Goal: Task Accomplishment & Management: Complete application form

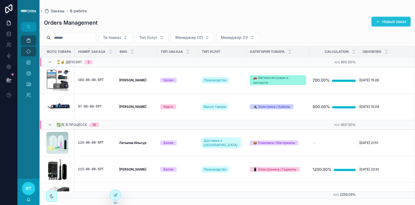
click at [389, 21] on button "Новый заказ" at bounding box center [390, 22] width 39 height 10
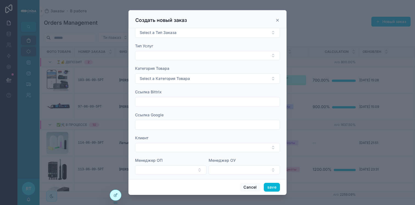
scroll to position [205, 0]
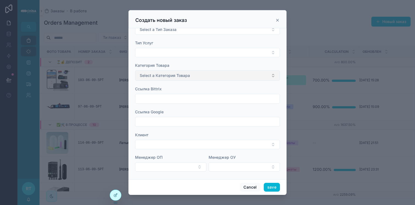
click at [219, 74] on button "Select a Категория Товара" at bounding box center [207, 76] width 145 height 10
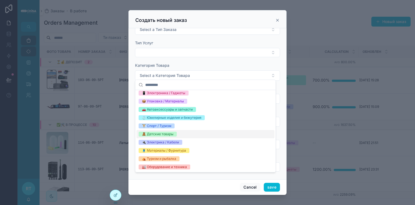
scroll to position [0, 0]
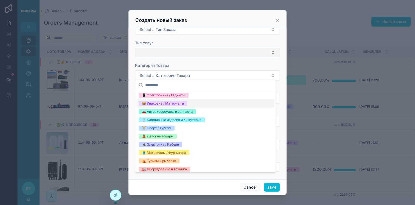
click at [234, 48] on button "Select Button" at bounding box center [207, 52] width 145 height 9
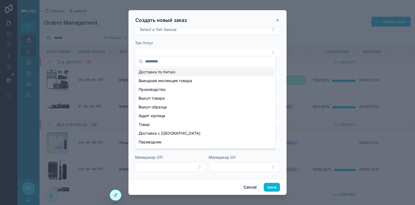
click at [195, 73] on div "Доставка по Китаю" at bounding box center [205, 72] width 138 height 9
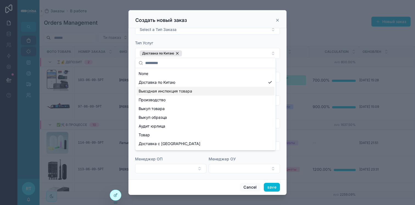
click at [188, 92] on span "Выездная инспекция товара" at bounding box center [165, 91] width 53 height 5
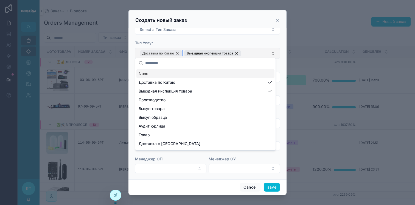
click at [178, 53] on div "Доставка по Китаю" at bounding box center [161, 53] width 42 height 6
click at [191, 51] on div "Выездная инспекция товара" at bounding box center [168, 53] width 57 height 6
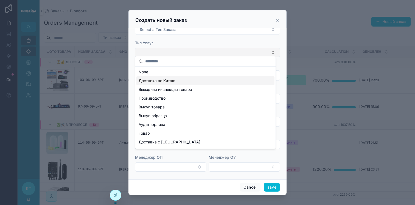
click at [182, 78] on div "Доставка по Китаю" at bounding box center [205, 81] width 138 height 9
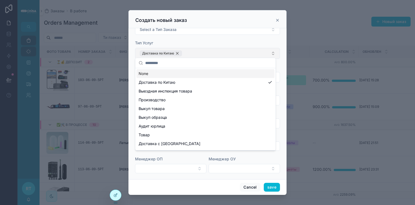
click at [179, 51] on div "Доставка по Китаю" at bounding box center [161, 53] width 42 height 6
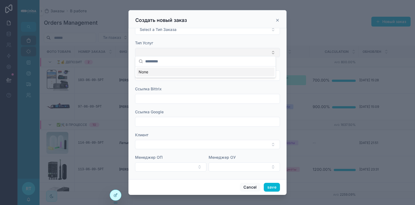
click at [209, 44] on div "Тип Услуг" at bounding box center [207, 48] width 145 height 17
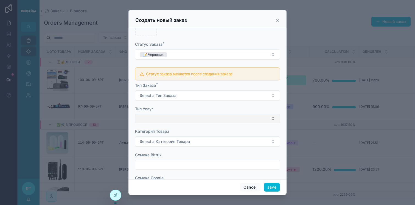
scroll to position [132, 0]
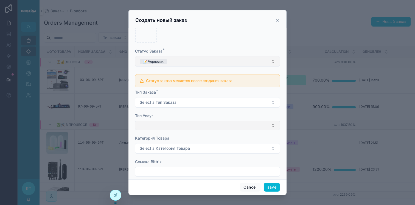
click at [198, 59] on button "📝 Черновик" at bounding box center [207, 61] width 145 height 10
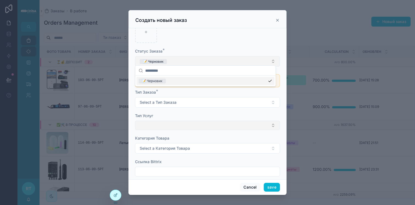
click at [198, 59] on button "📝 Черновик" at bounding box center [207, 61] width 145 height 10
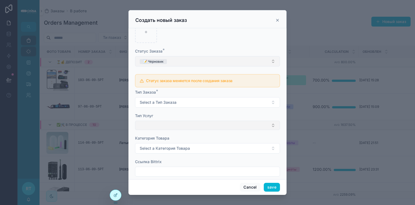
click at [198, 59] on button "📝 Черновик" at bounding box center [207, 61] width 145 height 10
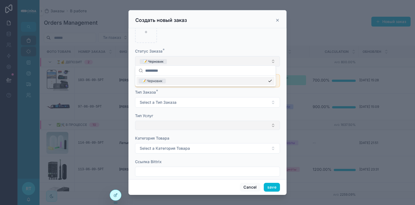
click at [198, 59] on button "📝 Черновик" at bounding box center [207, 61] width 145 height 10
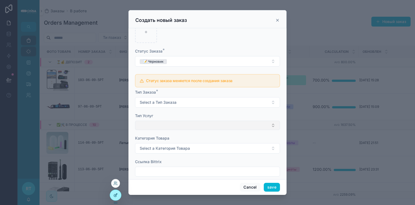
click at [115, 196] on icon at bounding box center [116, 195] width 2 height 2
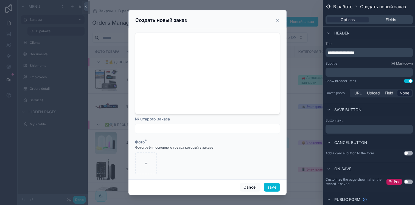
scroll to position [10, 0]
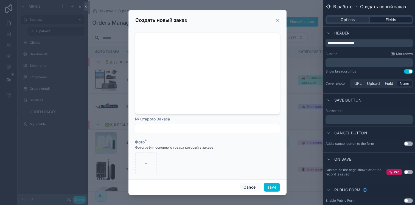
click at [389, 19] on span "Fields" at bounding box center [390, 19] width 10 height 5
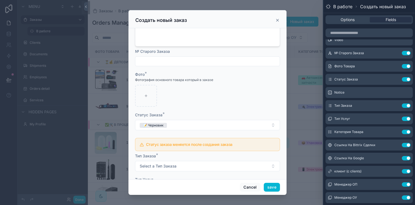
scroll to position [72, 0]
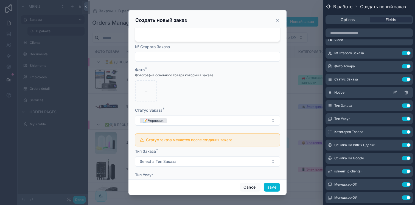
click at [393, 93] on icon at bounding box center [395, 93] width 4 height 4
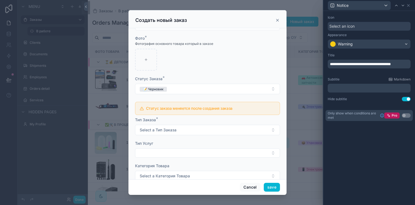
scroll to position [103, 0]
click at [408, 8] on div "Notice" at bounding box center [368, 5] width 87 height 11
click at [409, 6] on icon at bounding box center [408, 5] width 2 height 2
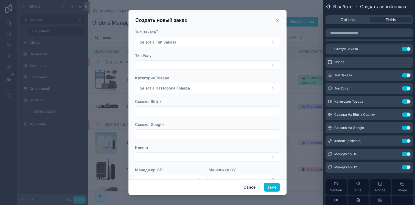
scroll to position [205, 0]
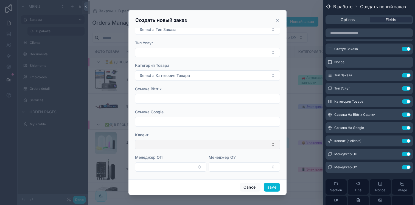
click at [213, 141] on button "Select Button" at bounding box center [207, 144] width 145 height 9
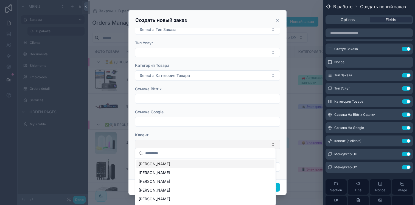
click at [213, 141] on button "Select Button" at bounding box center [207, 144] width 145 height 9
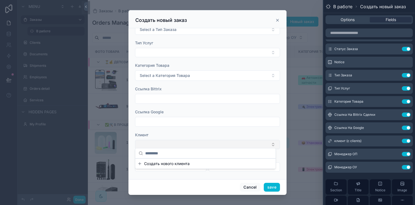
click at [213, 141] on button "Select Button" at bounding box center [207, 144] width 145 height 9
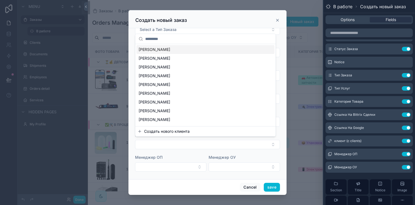
click at [204, 131] on button "Создать нового клиента" at bounding box center [205, 131] width 136 height 5
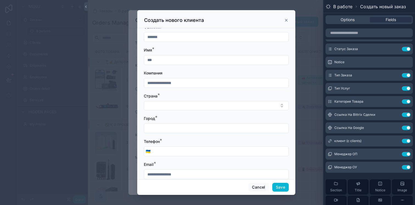
scroll to position [0, 0]
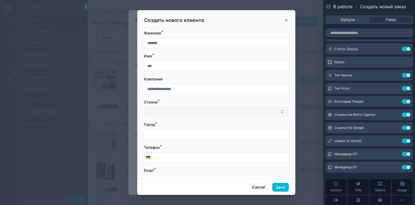
click at [191, 111] on button "Select Button" at bounding box center [216, 111] width 145 height 9
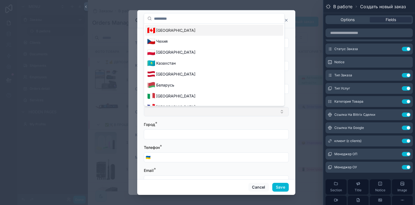
click at [191, 111] on button "Select Button" at bounding box center [216, 111] width 145 height 9
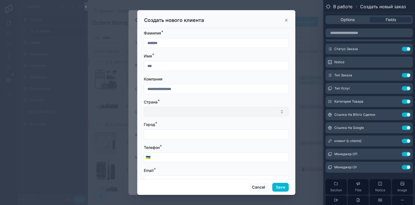
click at [191, 111] on button "Select Button" at bounding box center [216, 111] width 145 height 9
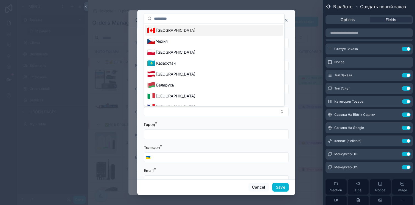
click at [183, 31] on div "[GEOGRAPHIC_DATA]" at bounding box center [214, 30] width 138 height 11
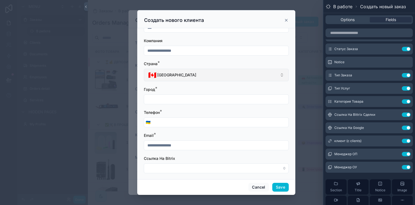
scroll to position [42, 0]
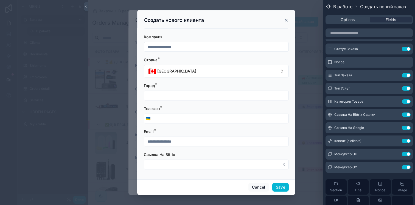
click at [183, 120] on input "scrollable content" at bounding box center [220, 119] width 136 height 8
click at [182, 100] on div "scrollable content" at bounding box center [216, 96] width 145 height 10
click at [182, 98] on input "scrollable content" at bounding box center [216, 96] width 144 height 8
click at [275, 110] on div "Телефон *" at bounding box center [216, 108] width 145 height 5
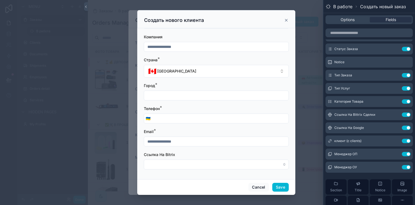
click at [205, 165] on input "scrollable content" at bounding box center [216, 165] width 144 height 8
click at [198, 141] on input "scrollable content" at bounding box center [216, 142] width 144 height 8
click at [205, 121] on input "scrollable content" at bounding box center [220, 119] width 136 height 8
click at [198, 99] on input "scrollable content" at bounding box center [216, 96] width 144 height 8
click at [202, 87] on div "Город *" at bounding box center [216, 85] width 145 height 5
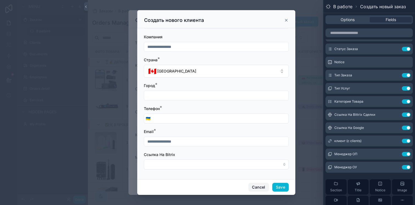
click at [251, 188] on button "Cancel" at bounding box center [258, 187] width 20 height 9
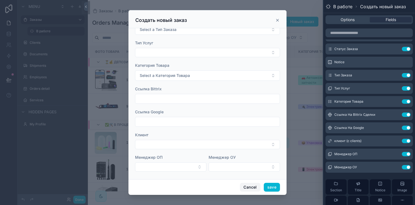
click at [253, 187] on button "Cancel" at bounding box center [250, 187] width 20 height 9
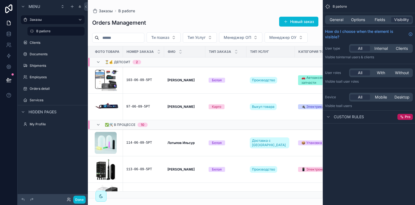
click at [140, 79] on div "scrollable content" at bounding box center [205, 102] width 235 height 205
click at [140, 80] on div "103-06-09-5РТ" at bounding box center [143, 80] width 35 height 4
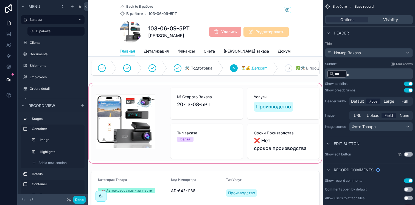
scroll to position [2, 0]
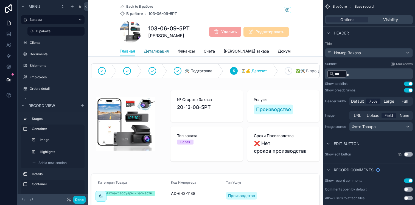
click at [163, 51] on span "Детализация" at bounding box center [156, 51] width 25 height 5
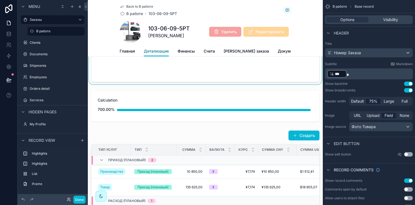
scroll to position [50, 0]
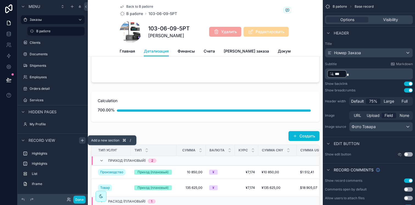
click at [83, 142] on icon "scrollable content" at bounding box center [82, 141] width 4 height 4
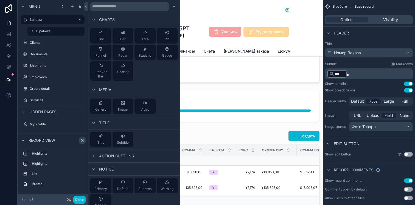
scroll to position [189, 0]
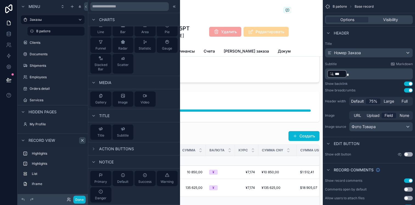
click at [115, 144] on div "Action buttons" at bounding box center [134, 149] width 92 height 13
click at [115, 147] on span "Action buttons" at bounding box center [116, 149] width 35 height 5
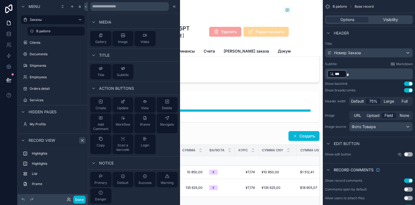
scroll to position [251, 0]
click at [105, 103] on div "Create" at bounding box center [100, 103] width 11 height 11
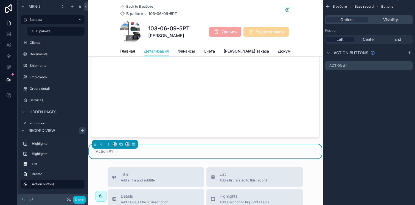
scroll to position [361, 0]
click at [108, 146] on icon "scrollable content" at bounding box center [108, 144] width 4 height 4
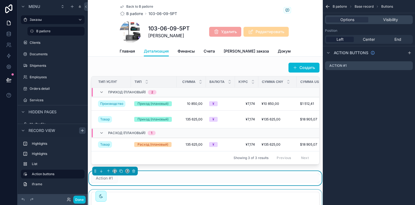
scroll to position [115, 0]
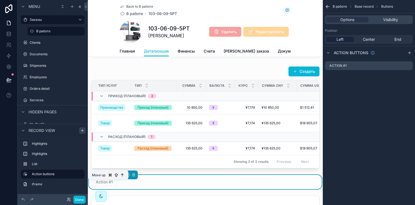
click at [109, 177] on icon "scrollable content" at bounding box center [108, 175] width 4 height 4
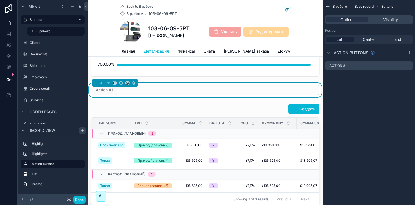
scroll to position [95, 0]
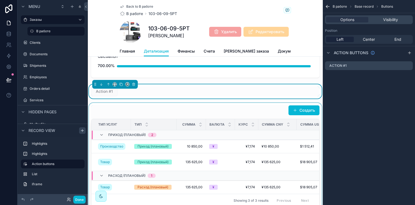
click at [143, 110] on div "scrollable content" at bounding box center [205, 156] width 235 height 107
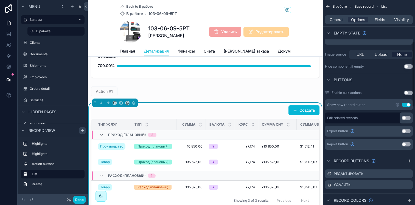
scroll to position [128, 0]
click at [404, 103] on button "Use setting" at bounding box center [406, 105] width 9 height 4
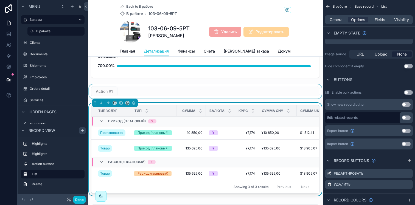
click at [120, 90] on div "scrollable content" at bounding box center [205, 91] width 235 height 14
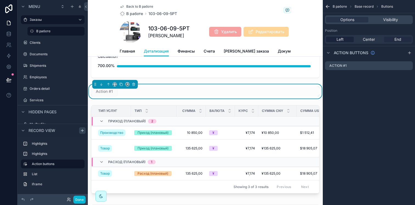
click at [391, 40] on div "End" at bounding box center [398, 39] width 28 height 5
click at [408, 67] on icon "scrollable content" at bounding box center [408, 66] width 4 height 4
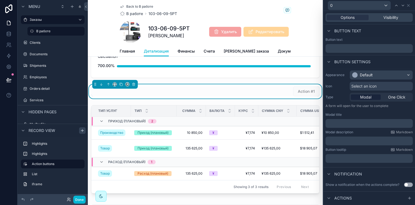
scroll to position [16, 0]
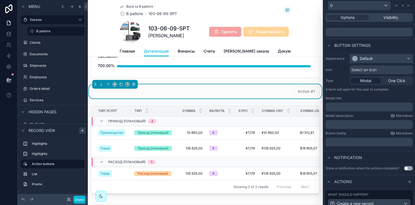
click at [368, 58] on div "Default" at bounding box center [366, 58] width 13 height 5
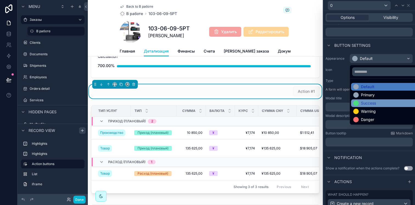
drag, startPoint x: 363, startPoint y: 98, endPoint x: 363, endPoint y: 102, distance: 4.1
click at [363, 102] on ul "Default Primary Success Warning Danger" at bounding box center [385, 102] width 71 height 46
click at [363, 102] on div "Success" at bounding box center [368, 103] width 15 height 5
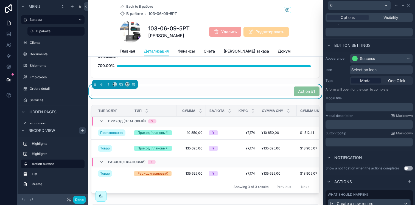
click at [363, 71] on span "Select an icon" at bounding box center [363, 69] width 25 height 5
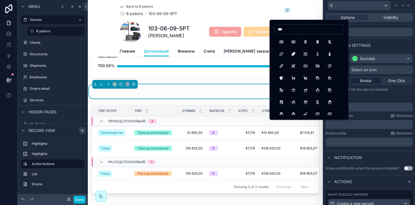
scroll to position [134, 0]
click at [288, 29] on input "***" at bounding box center [308, 30] width 69 height 8
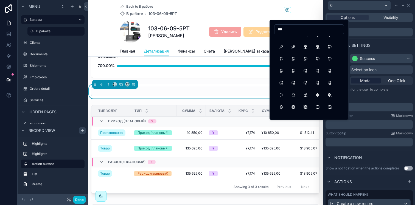
scroll to position [0, 0]
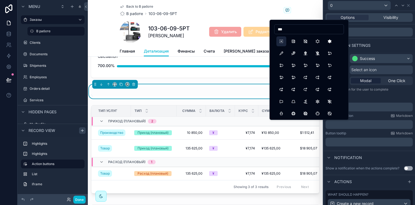
type input "***"
click at [280, 41] on button "NewSection" at bounding box center [281, 41] width 10 height 10
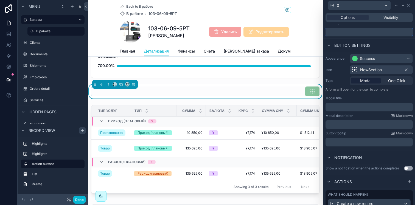
click at [353, 32] on input "text" at bounding box center [368, 32] width 87 height 9
type input "*"
type input "*******"
click at [378, 48] on div "Button settings" at bounding box center [369, 45] width 92 height 13
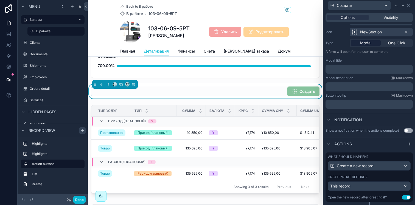
scroll to position [67, 0]
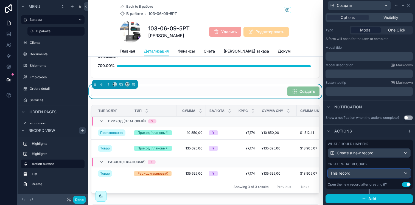
click at [356, 172] on div "This record" at bounding box center [369, 173] width 82 height 9
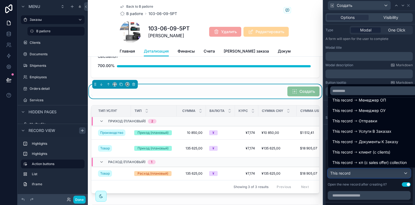
scroll to position [29, 0]
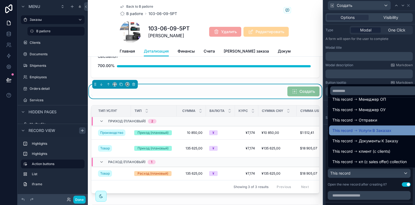
click at [378, 130] on span "Услуги В Заказах" at bounding box center [375, 131] width 33 height 7
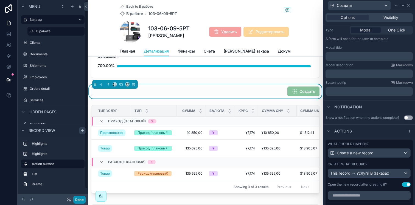
click at [80, 200] on button "Done" at bounding box center [79, 200] width 12 height 8
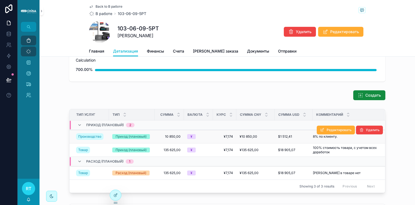
scroll to position [34, 0]
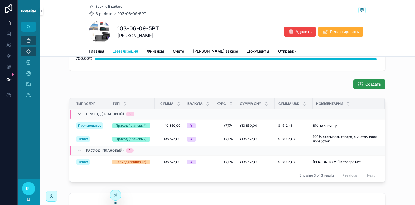
click at [367, 84] on span "Создать" at bounding box center [373, 84] width 16 height 5
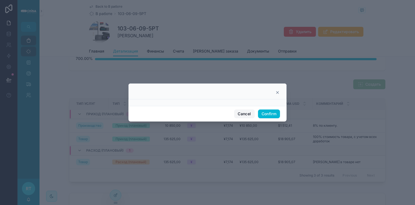
click at [243, 115] on button "Cancel" at bounding box center [244, 114] width 20 height 9
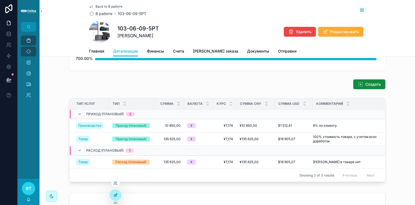
click at [116, 197] on icon at bounding box center [115, 195] width 4 height 4
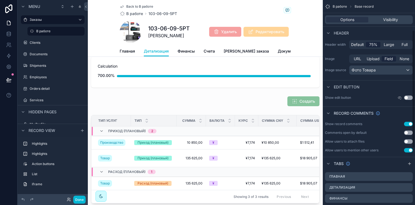
scroll to position [58, 0]
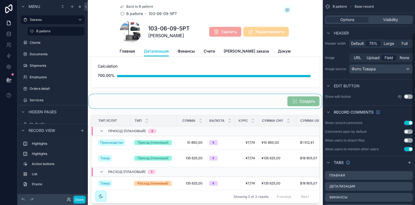
click at [275, 106] on div "scrollable content" at bounding box center [205, 101] width 235 height 14
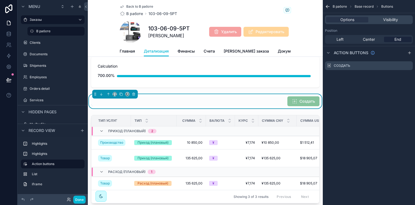
scroll to position [0, 0]
click at [407, 66] on icon "scrollable content" at bounding box center [408, 66] width 4 height 4
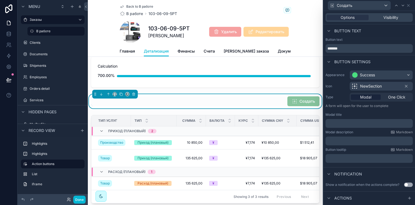
click at [382, 87] on div "NewSection" at bounding box center [381, 86] width 63 height 9
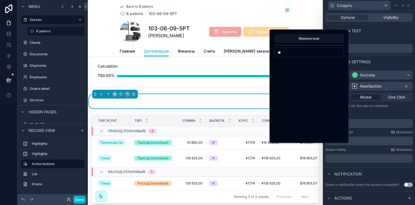
type input "*"
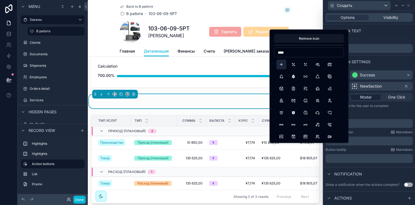
type input "****"
click at [280, 64] on button "Plus" at bounding box center [281, 65] width 10 height 10
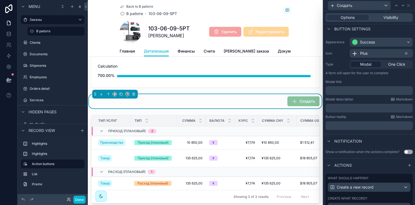
scroll to position [67, 0]
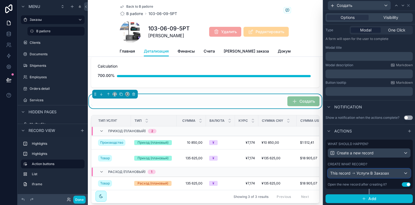
click at [374, 174] on span "Услуги В Заказах" at bounding box center [372, 173] width 33 height 5
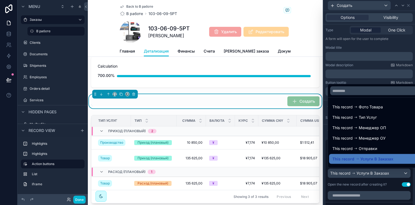
click at [374, 174] on div at bounding box center [369, 102] width 92 height 205
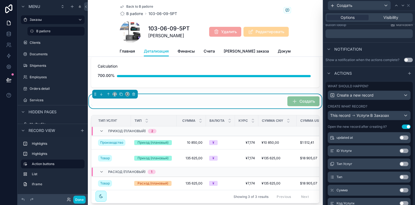
scroll to position [71, 0]
click at [399, 165] on button "Use setting" at bounding box center [403, 164] width 9 height 4
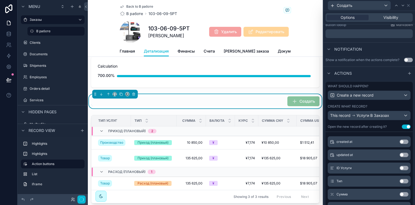
scroll to position [89, 0]
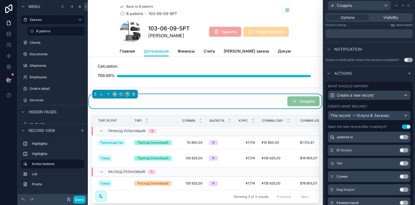
click at [399, 165] on button "Use setting" at bounding box center [403, 164] width 9 height 4
click at [399, 178] on button "Use setting" at bounding box center [403, 177] width 9 height 4
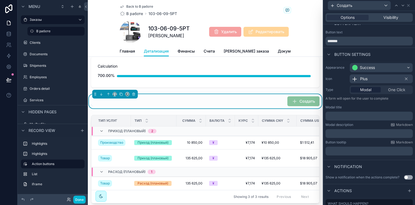
scroll to position [6, 0]
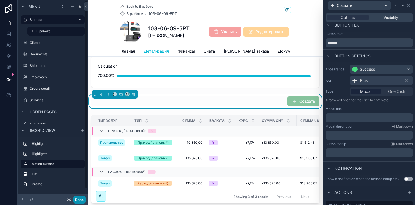
click at [77, 199] on button "Done" at bounding box center [79, 200] width 12 height 8
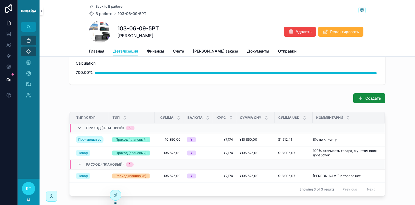
scroll to position [17, 0]
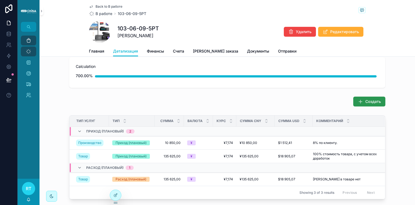
click at [362, 103] on button "Создать" at bounding box center [369, 102] width 32 height 10
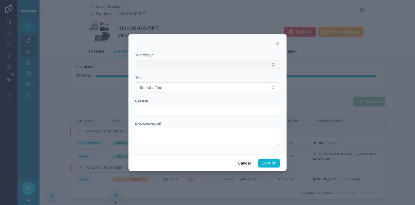
click at [213, 65] on button "Select Button" at bounding box center [207, 64] width 145 height 9
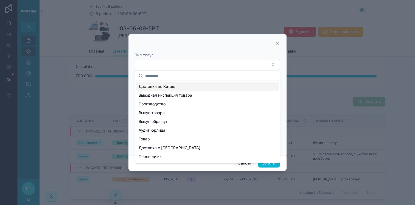
click at [205, 88] on div "Доставка по Китаю" at bounding box center [207, 86] width 142 height 9
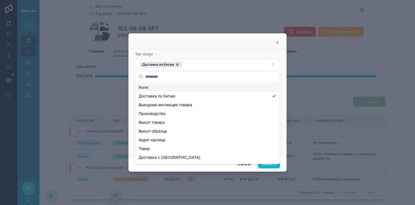
click at [235, 56] on div "Тип Услуг" at bounding box center [207, 54] width 145 height 5
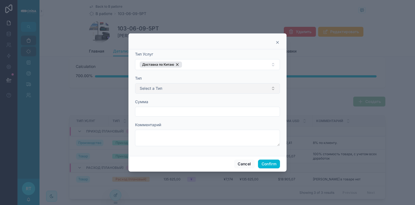
click at [180, 86] on button "Select a Тип" at bounding box center [207, 88] width 145 height 10
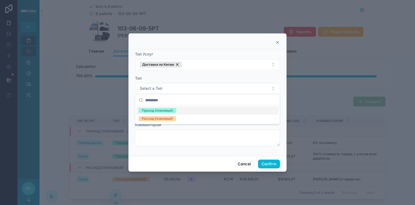
click at [178, 111] on div "Приход (плановый)" at bounding box center [207, 111] width 142 height 8
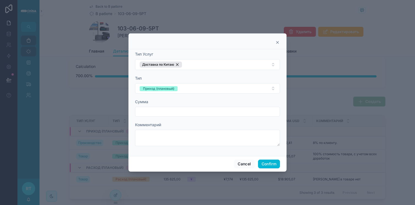
click at [175, 113] on input "text" at bounding box center [207, 112] width 144 height 8
type input "*********"
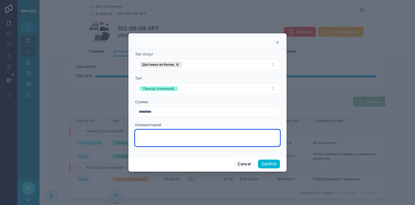
click at [157, 139] on textarea at bounding box center [207, 138] width 145 height 16
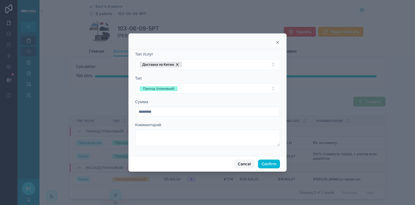
click at [244, 162] on button "Cancel" at bounding box center [244, 164] width 20 height 9
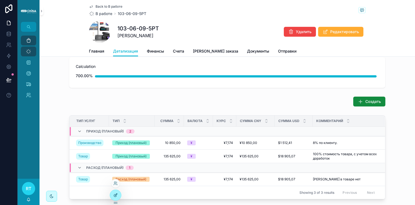
click at [118, 195] on div at bounding box center [115, 195] width 11 height 10
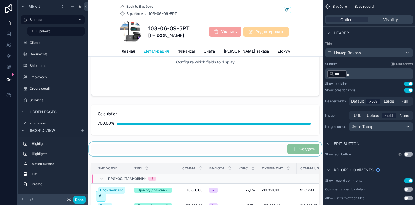
scroll to position [43, 0]
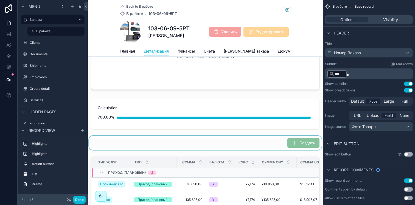
click at [266, 145] on div "scrollable content" at bounding box center [205, 143] width 235 height 14
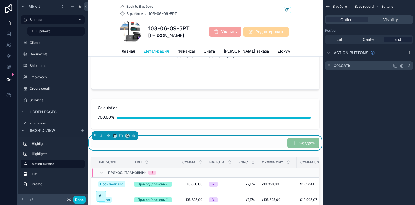
click at [407, 66] on icon "scrollable content" at bounding box center [408, 66] width 4 height 4
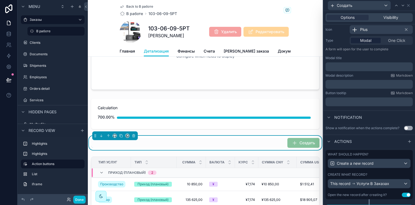
scroll to position [67, 0]
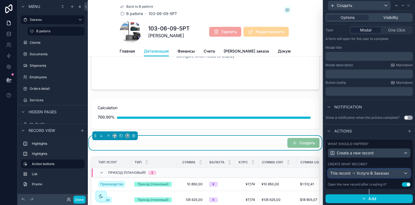
click at [367, 176] on span "Услуги В Заказах" at bounding box center [372, 173] width 33 height 5
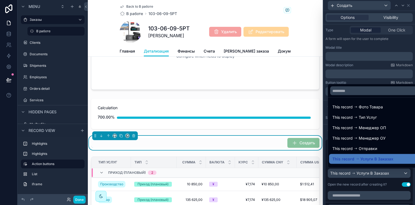
click at [367, 176] on div at bounding box center [369, 102] width 92 height 205
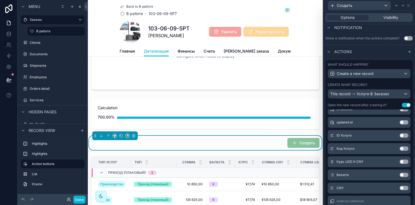
scroll to position [123, 0]
click at [399, 174] on button "Use setting" at bounding box center [403, 174] width 9 height 4
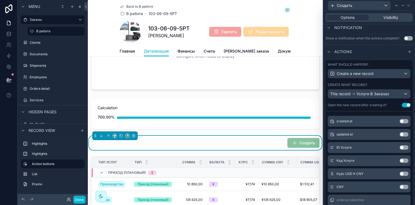
scroll to position [165, 0]
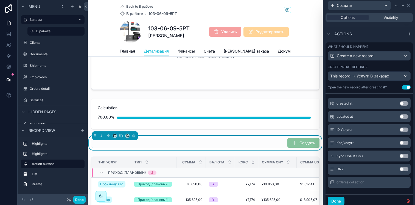
click at [379, 83] on div "What should happen? Create a new record Create what record? This record Услуги …" at bounding box center [368, 67] width 87 height 49
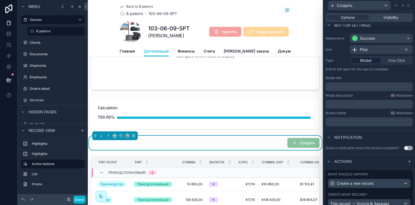
scroll to position [41, 0]
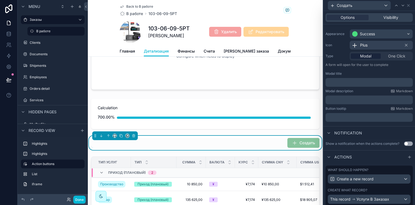
click at [343, 83] on p "﻿" at bounding box center [370, 82] width 84 height 5
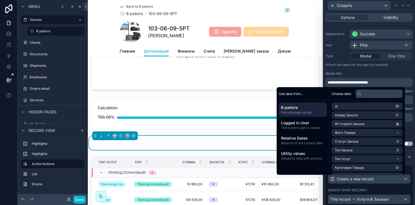
click at [360, 70] on div "**********" at bounding box center [369, 75] width 92 height 97
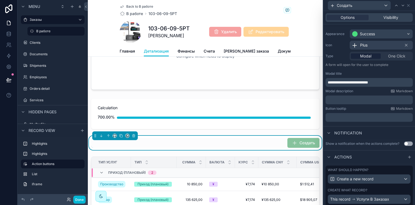
click at [406, 143] on button "Use setting" at bounding box center [408, 144] width 9 height 4
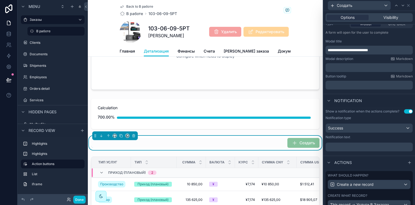
scroll to position [75, 0]
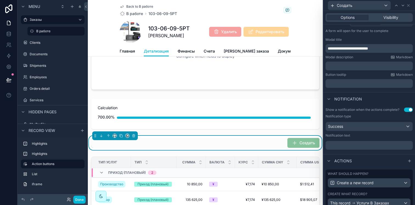
click at [354, 144] on p "﻿" at bounding box center [370, 145] width 84 height 5
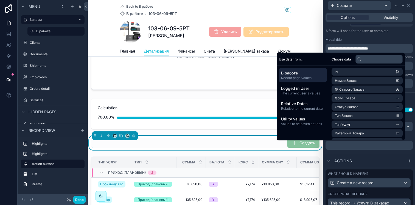
click at [360, 160] on div "Actions" at bounding box center [369, 160] width 92 height 13
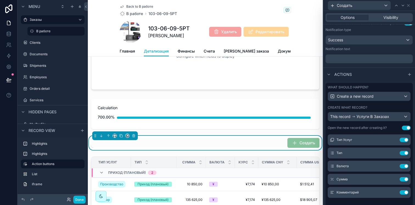
scroll to position [5, 0]
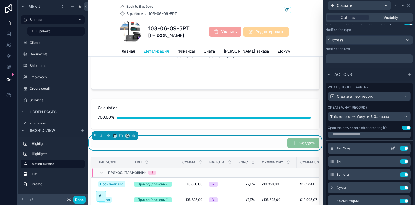
click at [392, 149] on icon at bounding box center [393, 148] width 2 height 2
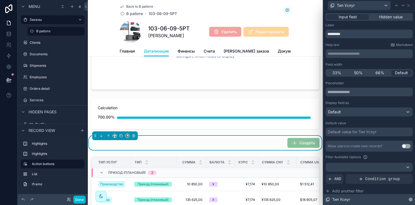
click at [403, 202] on div "Тип Услуг" at bounding box center [369, 200] width 92 height 11
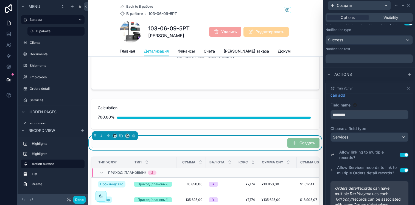
scroll to position [12, 0]
click at [399, 172] on button "Use setting" at bounding box center [403, 169] width 9 height 4
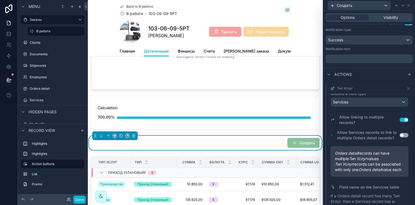
scroll to position [42, 0]
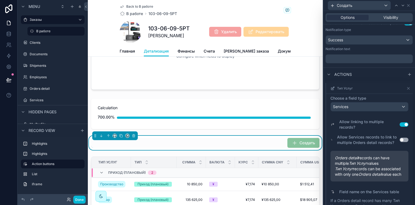
click at [399, 142] on button "Use setting" at bounding box center [403, 140] width 9 height 4
click at [399, 125] on button "Use setting" at bounding box center [403, 125] width 9 height 4
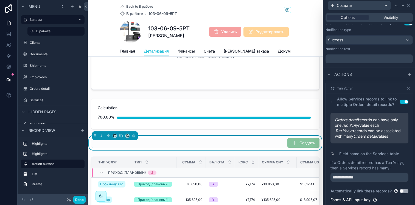
scroll to position [108, 0]
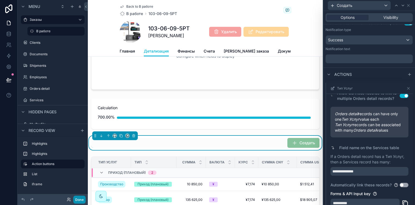
click at [83, 199] on button "Done" at bounding box center [79, 200] width 12 height 8
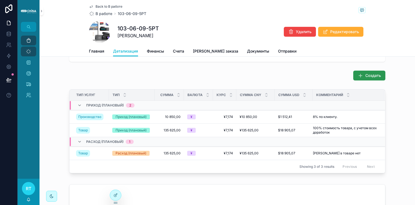
click at [362, 77] on button "Создать" at bounding box center [369, 76] width 32 height 10
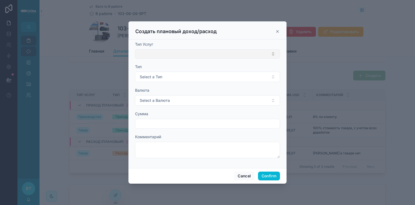
click at [200, 56] on button "Select Button" at bounding box center [207, 53] width 145 height 9
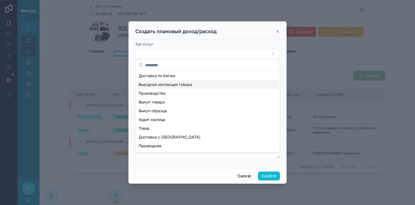
click at [185, 81] on div "Выездная инспекция товара" at bounding box center [207, 84] width 142 height 9
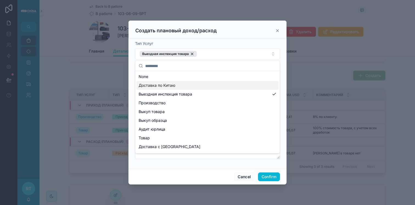
click at [187, 81] on div "Доставка по Китаю" at bounding box center [207, 85] width 142 height 9
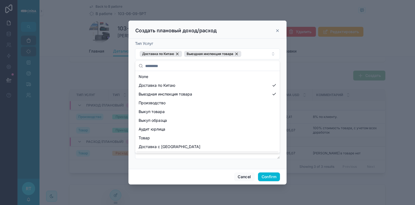
click at [248, 183] on div "Cancel Confirm" at bounding box center [207, 177] width 158 height 16
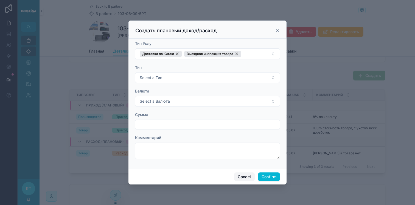
click at [246, 179] on button "Cancel" at bounding box center [244, 177] width 20 height 9
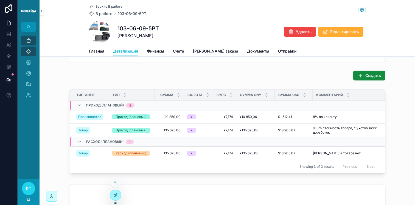
click at [114, 194] on icon at bounding box center [115, 195] width 4 height 4
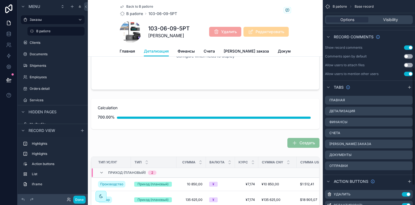
scroll to position [151, 0]
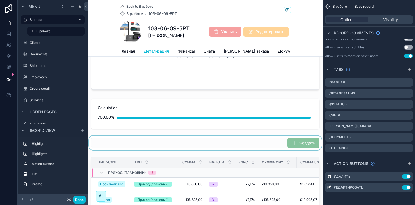
click at [254, 150] on div "scrollable content" at bounding box center [205, 143] width 235 height 14
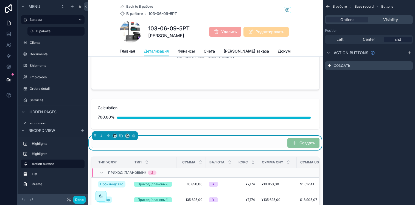
scroll to position [0, 0]
click at [408, 67] on icon "scrollable content" at bounding box center [408, 66] width 4 height 4
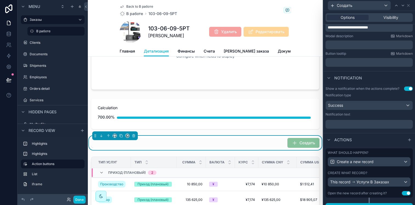
scroll to position [105, 0]
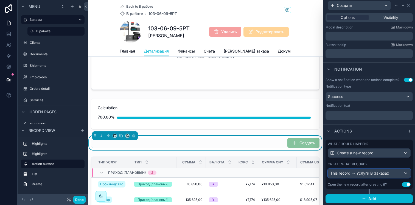
click at [371, 175] on span "Услуги В Заказах" at bounding box center [372, 173] width 33 height 5
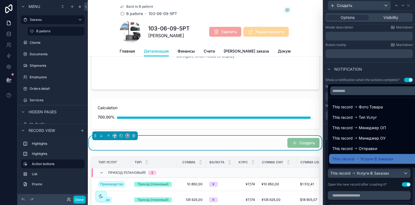
click at [371, 175] on div at bounding box center [369, 102] width 92 height 205
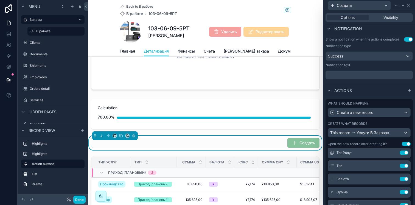
scroll to position [16, 0]
click at [391, 155] on icon at bounding box center [393, 154] width 4 height 4
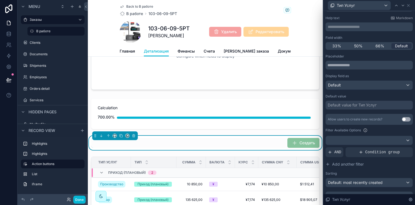
scroll to position [34, 0]
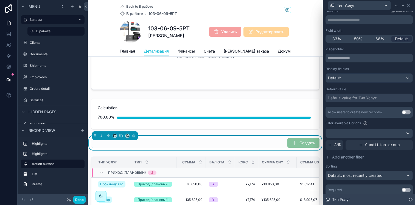
click at [397, 198] on div "Тип Услуг" at bounding box center [369, 200] width 92 height 11
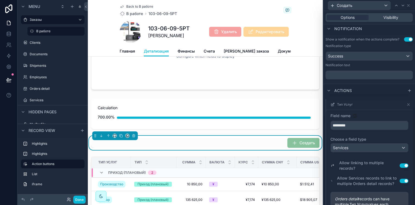
scroll to position [22, 0]
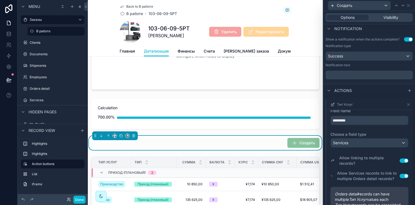
click at [399, 179] on button "Use setting" at bounding box center [403, 176] width 9 height 4
click at [77, 199] on button "Done" at bounding box center [79, 200] width 12 height 8
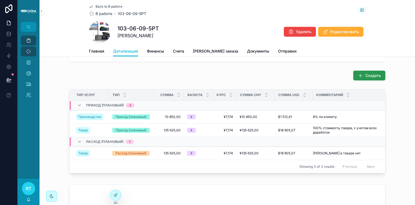
click at [362, 73] on button "Создать" at bounding box center [369, 76] width 32 height 10
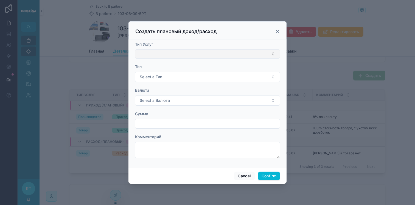
click at [170, 52] on button "Select Button" at bounding box center [207, 53] width 145 height 9
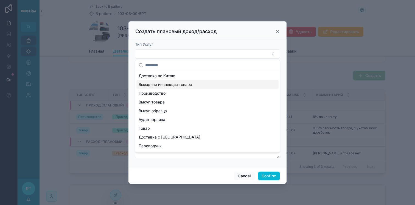
click at [176, 83] on span "Выездная инспекция товара" at bounding box center [165, 84] width 53 height 5
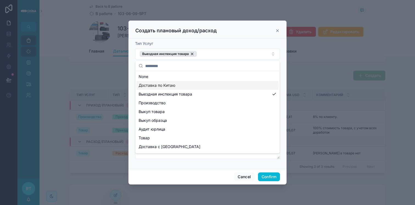
click at [182, 86] on div "Доставка по Китаю" at bounding box center [207, 85] width 142 height 9
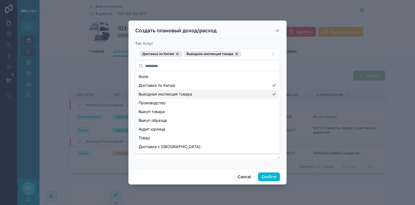
click at [182, 94] on span "Выездная инспекция товара" at bounding box center [165, 94] width 53 height 5
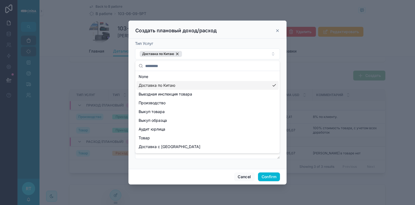
click at [184, 89] on div "Доставка по Китаю" at bounding box center [207, 85] width 142 height 9
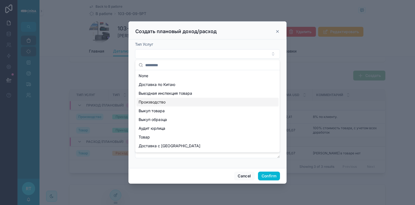
click at [179, 103] on div "Производство" at bounding box center [207, 102] width 142 height 9
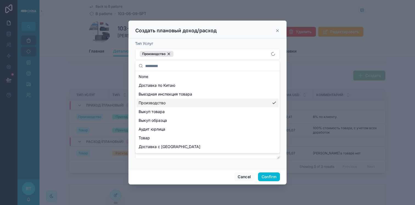
click at [179, 107] on div "Производство" at bounding box center [207, 103] width 142 height 9
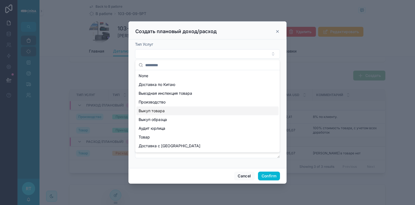
click at [179, 110] on div "Выкуп товара" at bounding box center [207, 111] width 142 height 9
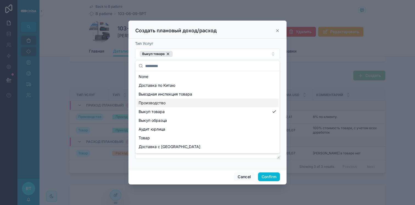
click at [179, 103] on div "Производство" at bounding box center [207, 103] width 142 height 9
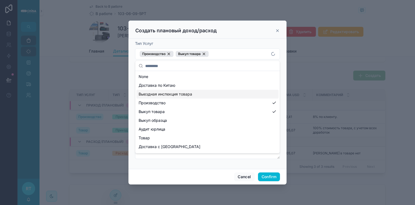
click at [183, 92] on span "Выездная инспекция товара" at bounding box center [165, 94] width 53 height 5
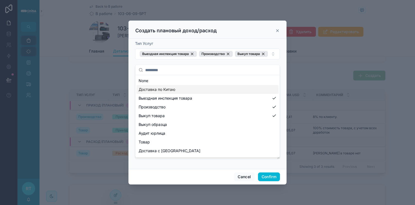
click at [184, 90] on div "Доставка по Китаю" at bounding box center [207, 89] width 142 height 9
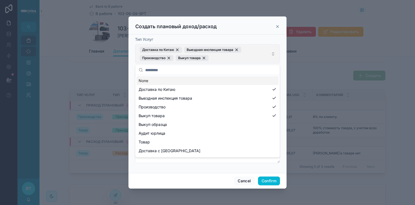
click at [271, 54] on button "Доставка по Китаю Выездная инспекция товара Производство Выкуп товара" at bounding box center [207, 53] width 145 height 19
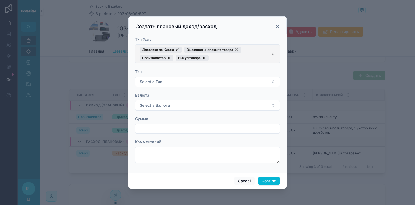
click at [271, 54] on button "Доставка по Китаю Выездная инспекция товара Производство Выкуп товара" at bounding box center [207, 53] width 145 height 19
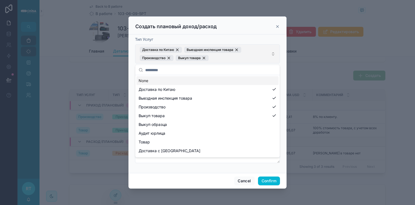
click at [271, 54] on button "Доставка по Китаю Выездная инспекция товара Производство Выкуп товара" at bounding box center [207, 53] width 145 height 19
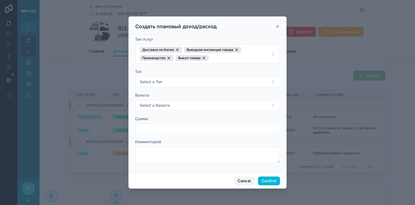
click at [244, 182] on button "Cancel" at bounding box center [244, 181] width 20 height 9
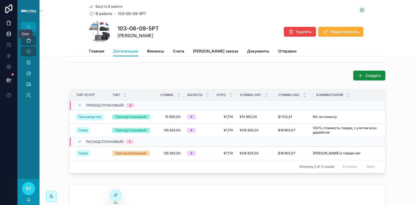
click at [8, 35] on icon at bounding box center [9, 34] width 4 height 2
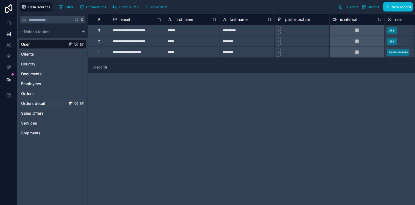
click at [50, 103] on link "Orders detail" at bounding box center [44, 103] width 46 height 5
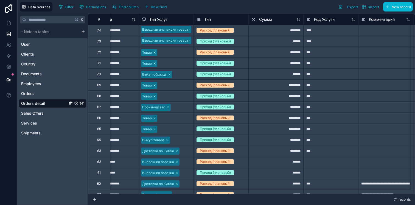
scroll to position [0, 25]
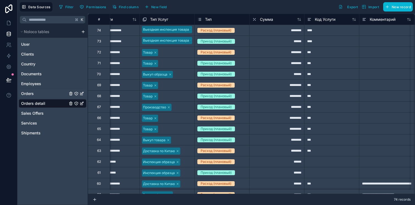
click at [40, 94] on link "Orders" at bounding box center [44, 93] width 46 height 5
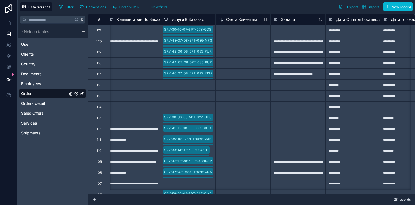
scroll to position [0, 773]
click at [37, 123] on span "Services" at bounding box center [29, 123] width 16 height 5
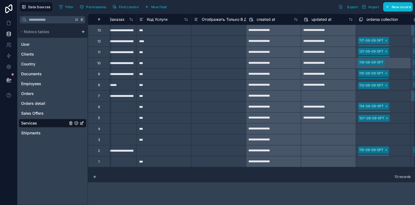
scroll to position [0, 244]
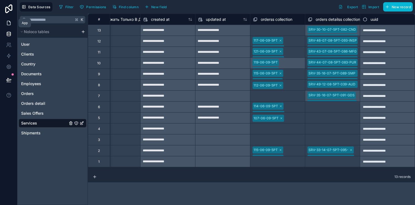
click at [9, 21] on icon at bounding box center [8, 22] width 5 height 5
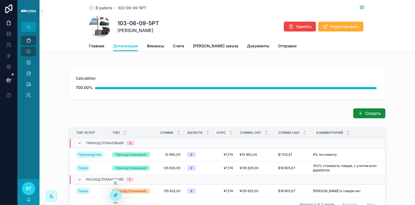
click at [117, 195] on icon at bounding box center [115, 195] width 4 height 4
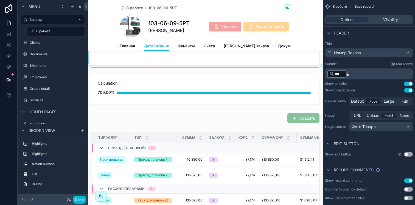
scroll to position [63, 0]
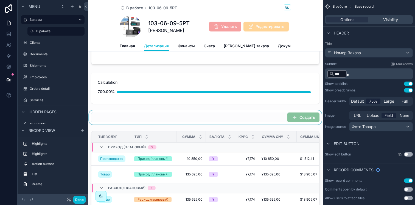
click at [273, 125] on div "scrollable content" at bounding box center [205, 118] width 235 height 14
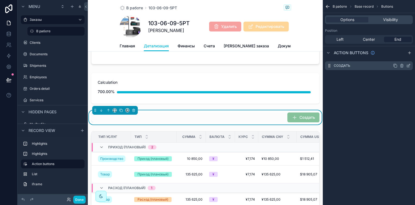
click at [409, 66] on icon "scrollable content" at bounding box center [409, 65] width 2 height 2
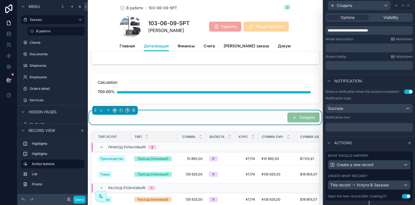
scroll to position [105, 0]
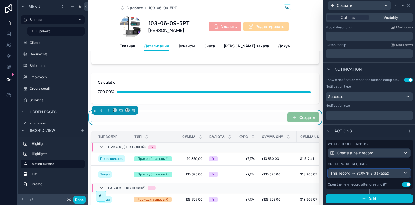
click at [372, 173] on span "Услуги В Заказах" at bounding box center [372, 173] width 33 height 5
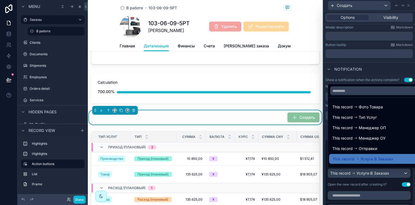
click at [372, 173] on div at bounding box center [369, 102] width 92 height 205
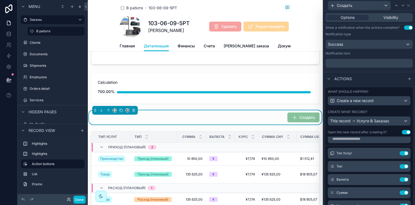
scroll to position [0, 0]
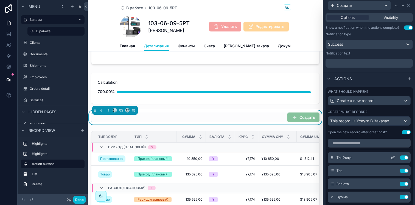
click at [391, 158] on icon at bounding box center [393, 158] width 4 height 4
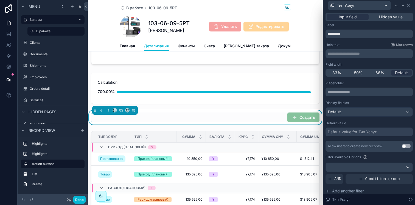
scroll to position [12, 0]
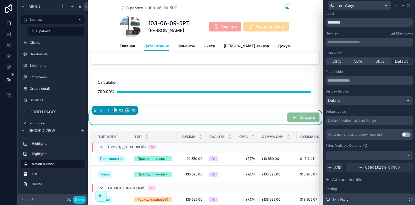
click at [358, 198] on div "Тип Услуг" at bounding box center [369, 200] width 92 height 11
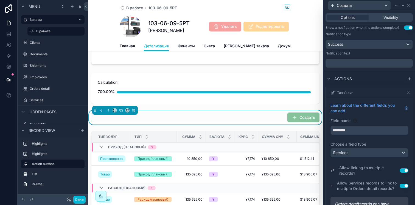
click at [399, 188] on button "Use setting" at bounding box center [403, 186] width 9 height 4
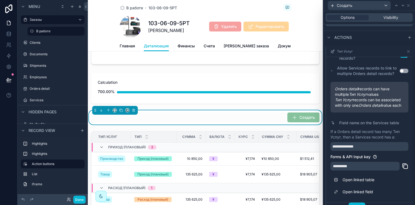
scroll to position [221, 0]
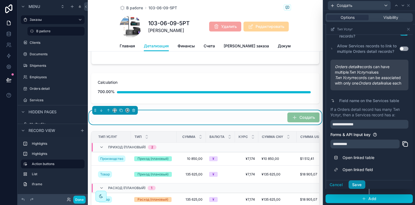
click at [361, 188] on button "Save" at bounding box center [356, 185] width 16 height 9
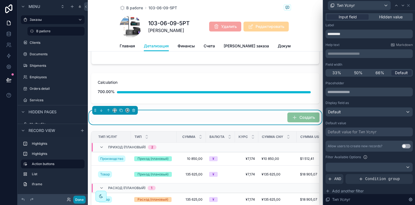
click at [79, 198] on button "Done" at bounding box center [79, 200] width 12 height 8
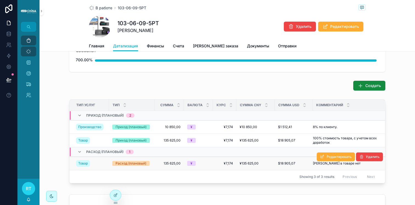
scroll to position [21, 0]
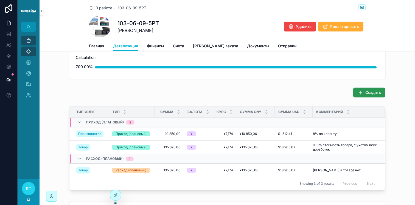
click at [370, 97] on button "Создать" at bounding box center [369, 93] width 32 height 10
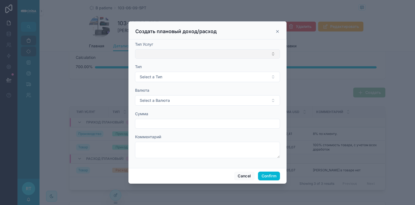
click at [173, 54] on button "Select Button" at bounding box center [207, 53] width 145 height 9
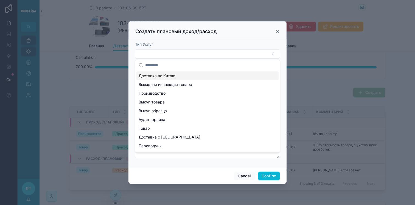
click at [169, 78] on div "Доставка по Китаю" at bounding box center [207, 76] width 142 height 9
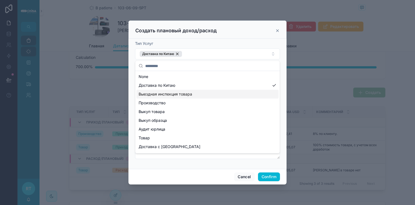
click at [176, 94] on span "Выездная инспекция товара" at bounding box center [165, 94] width 53 height 5
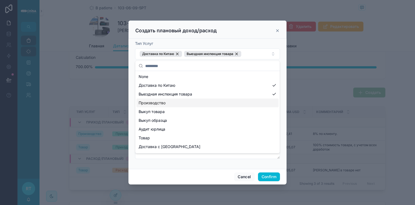
click at [181, 100] on div "Производство" at bounding box center [207, 103] width 142 height 9
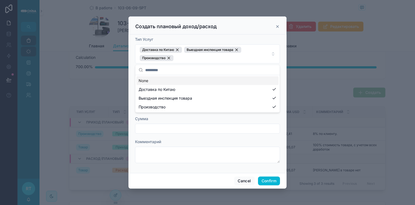
click at [277, 27] on icon at bounding box center [277, 26] width 4 height 4
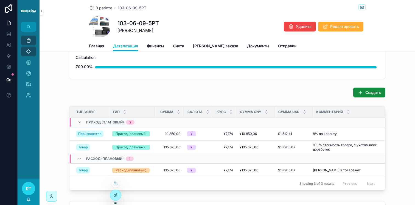
click at [117, 194] on icon at bounding box center [116, 195] width 2 height 2
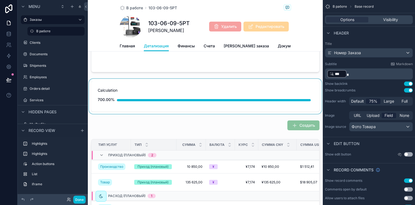
scroll to position [56, 0]
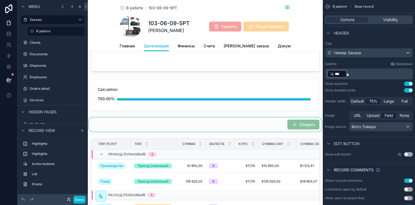
click at [270, 126] on div "scrollable content" at bounding box center [205, 125] width 235 height 14
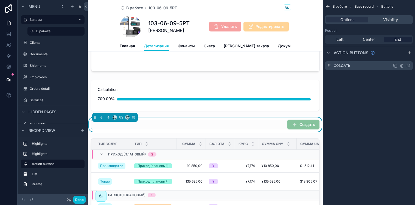
click at [408, 67] on icon "scrollable content" at bounding box center [408, 66] width 4 height 4
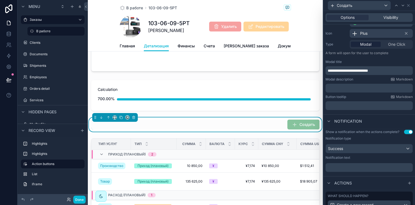
scroll to position [105, 0]
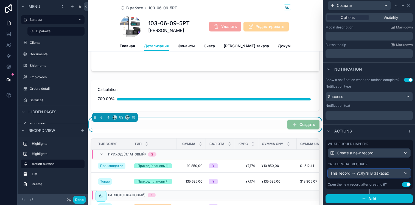
click at [370, 171] on span "Услуги В Заказах" at bounding box center [372, 173] width 33 height 5
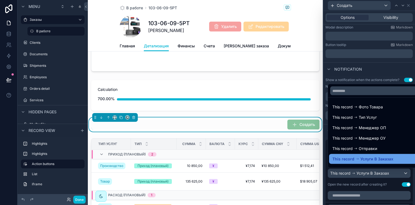
click at [368, 156] on span "Услуги В Заказах" at bounding box center [376, 159] width 33 height 7
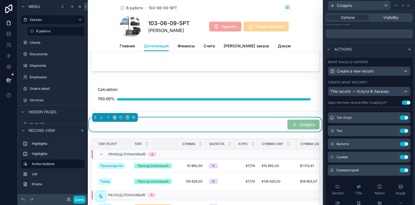
scroll to position [13, 0]
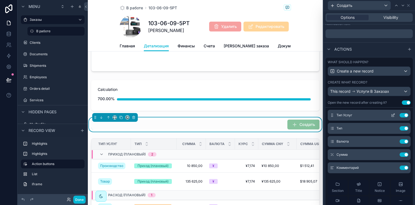
click at [392, 115] on icon at bounding box center [393, 115] width 2 height 2
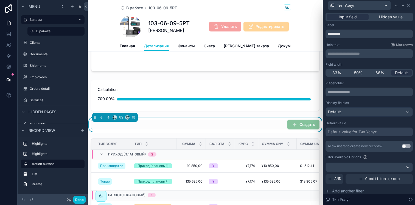
scroll to position [53, 0]
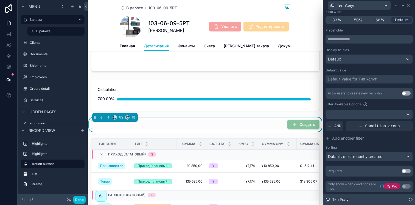
click at [383, 200] on div "Тип Услуг" at bounding box center [369, 200] width 92 height 11
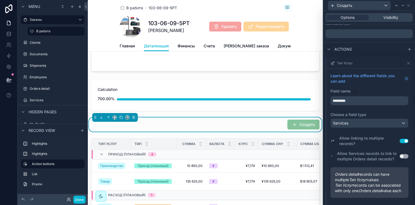
click at [399, 158] on button "Use setting" at bounding box center [403, 156] width 9 height 4
click at [399, 140] on button "Use setting" at bounding box center [403, 141] width 9 height 4
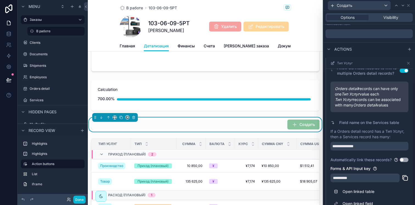
scroll to position [221, 0]
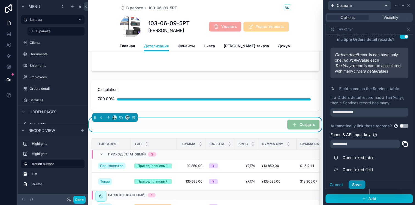
click at [357, 185] on button "Save" at bounding box center [356, 185] width 16 height 9
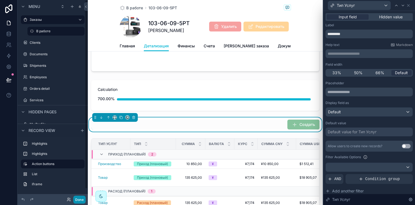
click at [83, 196] on button "Done" at bounding box center [79, 200] width 12 height 8
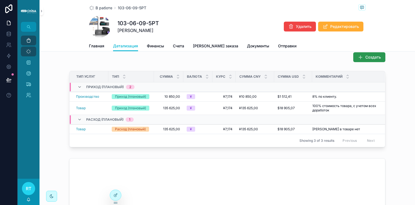
click at [371, 60] on button "Создать" at bounding box center [369, 57] width 32 height 10
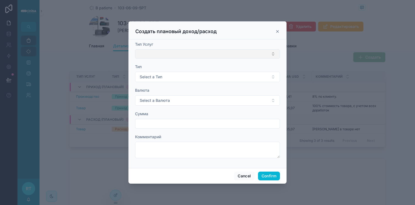
click at [172, 53] on button "Select Button" at bounding box center [207, 53] width 145 height 9
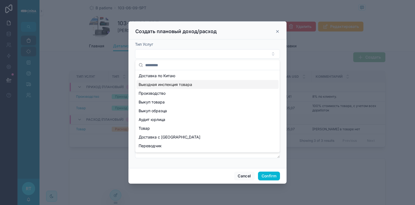
click at [172, 85] on span "Выездная инспекция товара" at bounding box center [165, 84] width 53 height 5
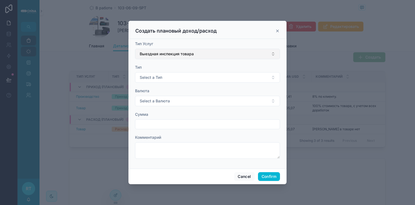
click at [186, 54] on span "Выездная инспекция товара" at bounding box center [167, 53] width 54 height 5
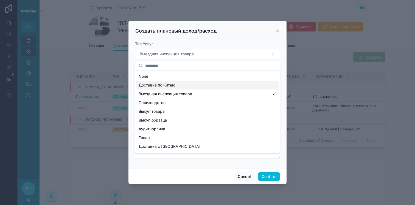
click at [170, 87] on span "Доставка по Китаю" at bounding box center [157, 85] width 37 height 5
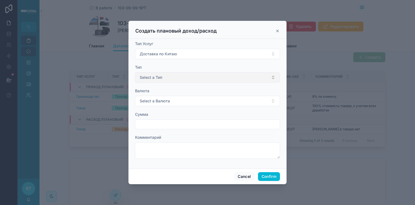
click at [173, 74] on button "Select a Тип" at bounding box center [207, 77] width 145 height 10
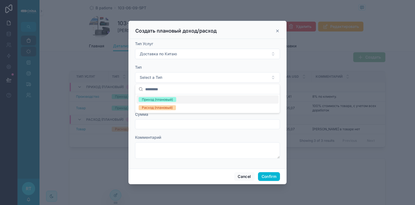
click at [171, 100] on div "Приход (плановый)" at bounding box center [157, 99] width 31 height 5
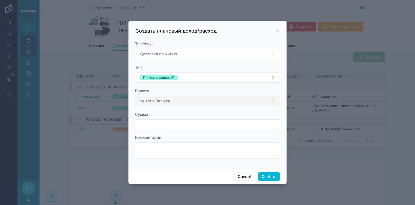
click at [171, 100] on button "Select a Валюта" at bounding box center [207, 101] width 145 height 10
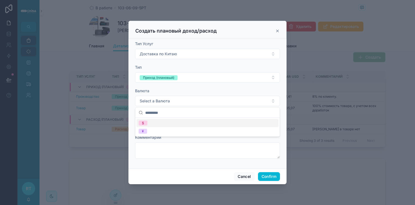
click at [164, 126] on div "$" at bounding box center [207, 123] width 142 height 8
click at [165, 124] on input "text" at bounding box center [207, 125] width 144 height 8
click at [170, 113] on div "Сумма" at bounding box center [207, 114] width 145 height 5
click at [278, 30] on icon at bounding box center [277, 31] width 4 height 4
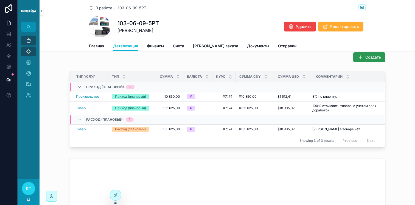
click at [367, 60] on button "Создать" at bounding box center [369, 57] width 32 height 10
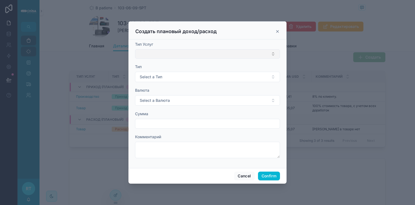
click at [170, 58] on button "Select Button" at bounding box center [207, 53] width 145 height 9
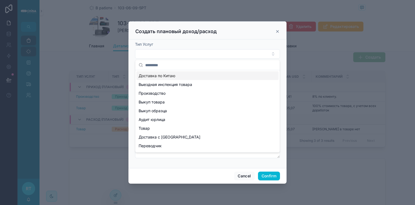
click at [164, 78] on span "Доставка по Китаю" at bounding box center [157, 75] width 37 height 5
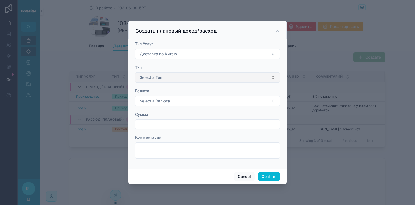
click at [149, 78] on span "Select a Тип" at bounding box center [151, 77] width 22 height 5
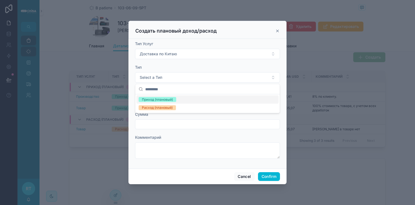
click at [153, 101] on div "Приход (плановый)" at bounding box center [157, 99] width 31 height 5
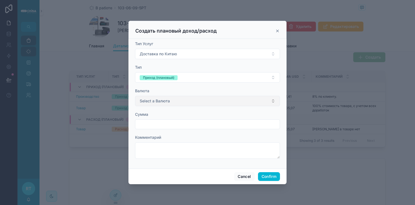
click at [154, 102] on span "Select a Валюта" at bounding box center [155, 100] width 30 height 5
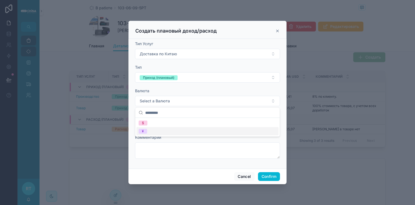
click at [151, 129] on div "¥" at bounding box center [207, 132] width 142 height 8
click at [156, 126] on input "text" at bounding box center [207, 125] width 144 height 8
type input "********"
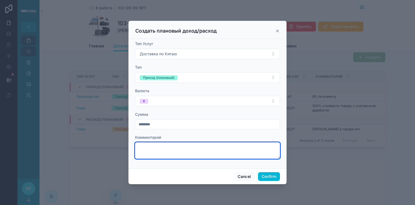
click at [162, 145] on textarea at bounding box center [207, 151] width 145 height 16
type textarea "****"
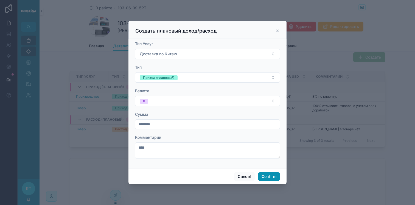
click at [263, 176] on button "Confirm" at bounding box center [269, 177] width 22 height 9
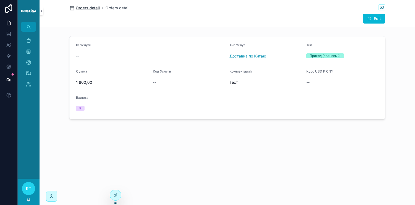
click at [91, 9] on span "Orders detail" at bounding box center [88, 7] width 24 height 5
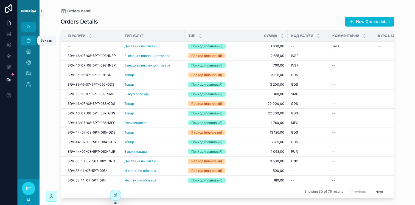
click at [33, 42] on link "Заказы" at bounding box center [28, 41] width 15 height 10
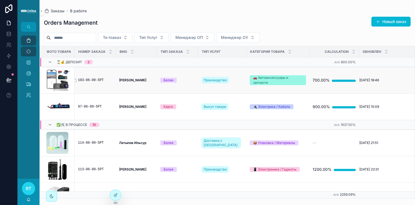
click at [89, 79] on div "103-06-09-5РТ" at bounding box center [95, 80] width 35 height 4
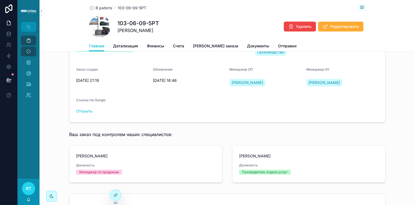
scroll to position [98, 0]
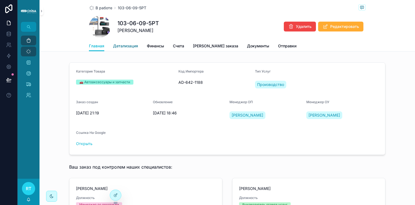
click at [126, 46] on span "Детализация" at bounding box center [125, 45] width 25 height 5
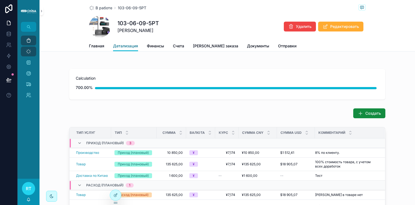
scroll to position [14, 0]
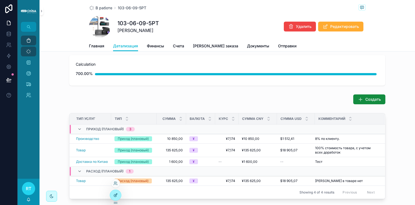
click at [113, 195] on icon at bounding box center [115, 195] width 4 height 4
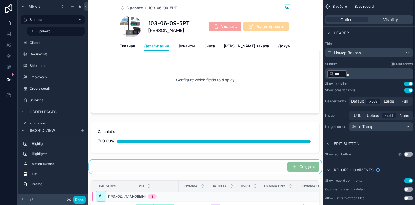
click at [271, 174] on div "scrollable content" at bounding box center [205, 167] width 235 height 14
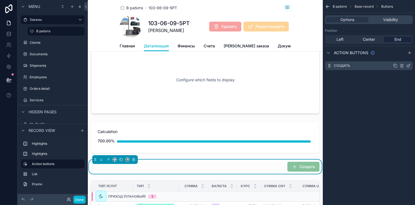
click at [407, 67] on icon "scrollable content" at bounding box center [408, 66] width 4 height 4
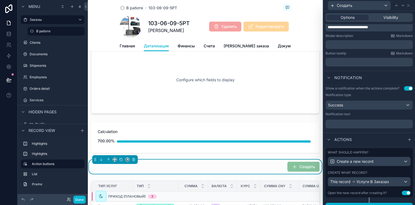
scroll to position [105, 0]
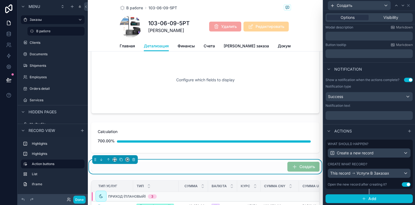
click at [403, 186] on button "Use setting" at bounding box center [406, 185] width 9 height 4
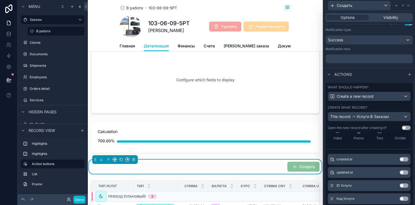
scroll to position [123, 0]
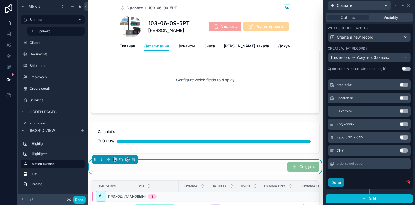
click at [341, 182] on button "Done" at bounding box center [336, 183] width 17 height 9
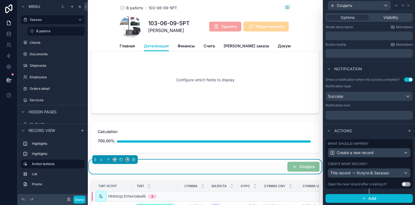
scroll to position [105, 0]
click at [81, 197] on button "Done" at bounding box center [79, 200] width 12 height 8
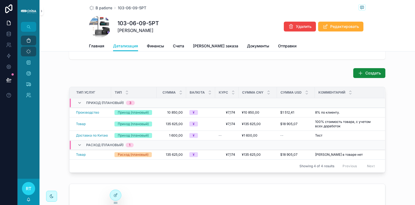
scroll to position [41, 0]
click at [365, 134] on button "Удалить" at bounding box center [369, 130] width 27 height 9
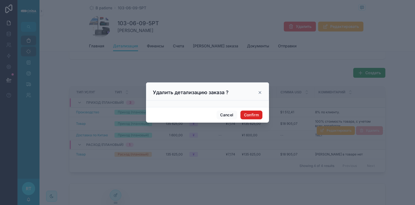
click at [257, 114] on button "Confirm" at bounding box center [251, 115] width 22 height 9
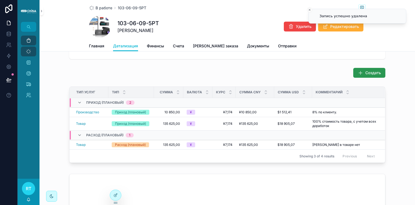
click at [362, 74] on button "Создать" at bounding box center [369, 73] width 32 height 10
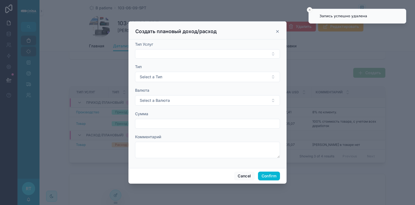
click at [183, 59] on form "Тип Услуг Тип Select a Тип Валюта Select a Валюта Сумма Комментарий" at bounding box center [207, 103] width 145 height 122
click at [183, 54] on button "Select Button" at bounding box center [207, 53] width 145 height 9
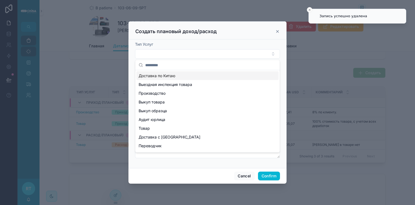
click at [176, 77] on div "Доставка по Китаю" at bounding box center [207, 76] width 142 height 9
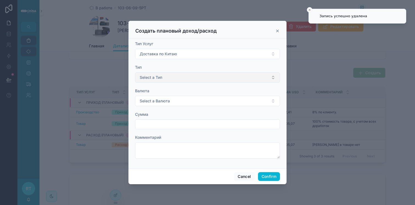
click at [173, 79] on button "Select a Тип" at bounding box center [207, 77] width 145 height 10
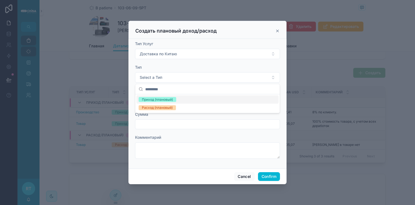
click at [166, 100] on div "Приход (плановый)" at bounding box center [157, 99] width 31 height 5
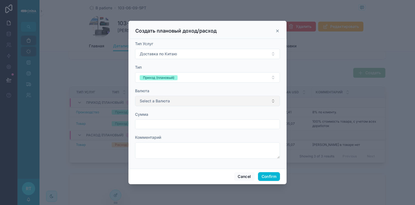
click at [158, 100] on span "Select a Валюта" at bounding box center [155, 100] width 30 height 5
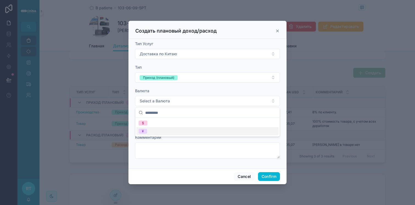
click at [154, 130] on div "¥" at bounding box center [207, 132] width 142 height 8
click at [155, 127] on input "text" at bounding box center [207, 125] width 144 height 8
type input "********"
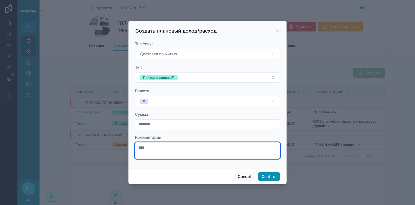
type textarea "****"
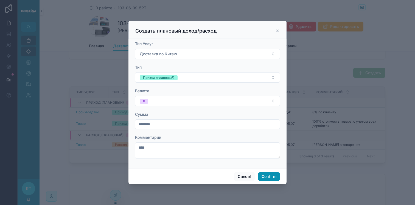
click at [266, 177] on button "Confirm" at bounding box center [269, 177] width 22 height 9
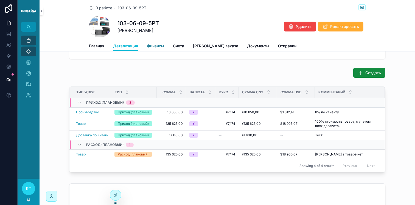
click at [160, 44] on span "Финансы" at bounding box center [155, 45] width 17 height 5
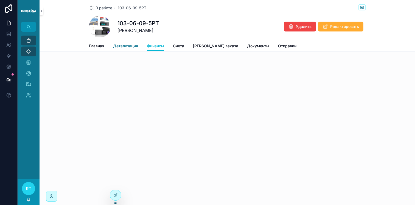
click at [120, 46] on span "Детализация" at bounding box center [125, 45] width 25 height 5
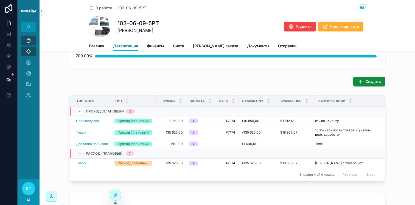
scroll to position [37, 0]
